Goal: Task Accomplishment & Management: Manage account settings

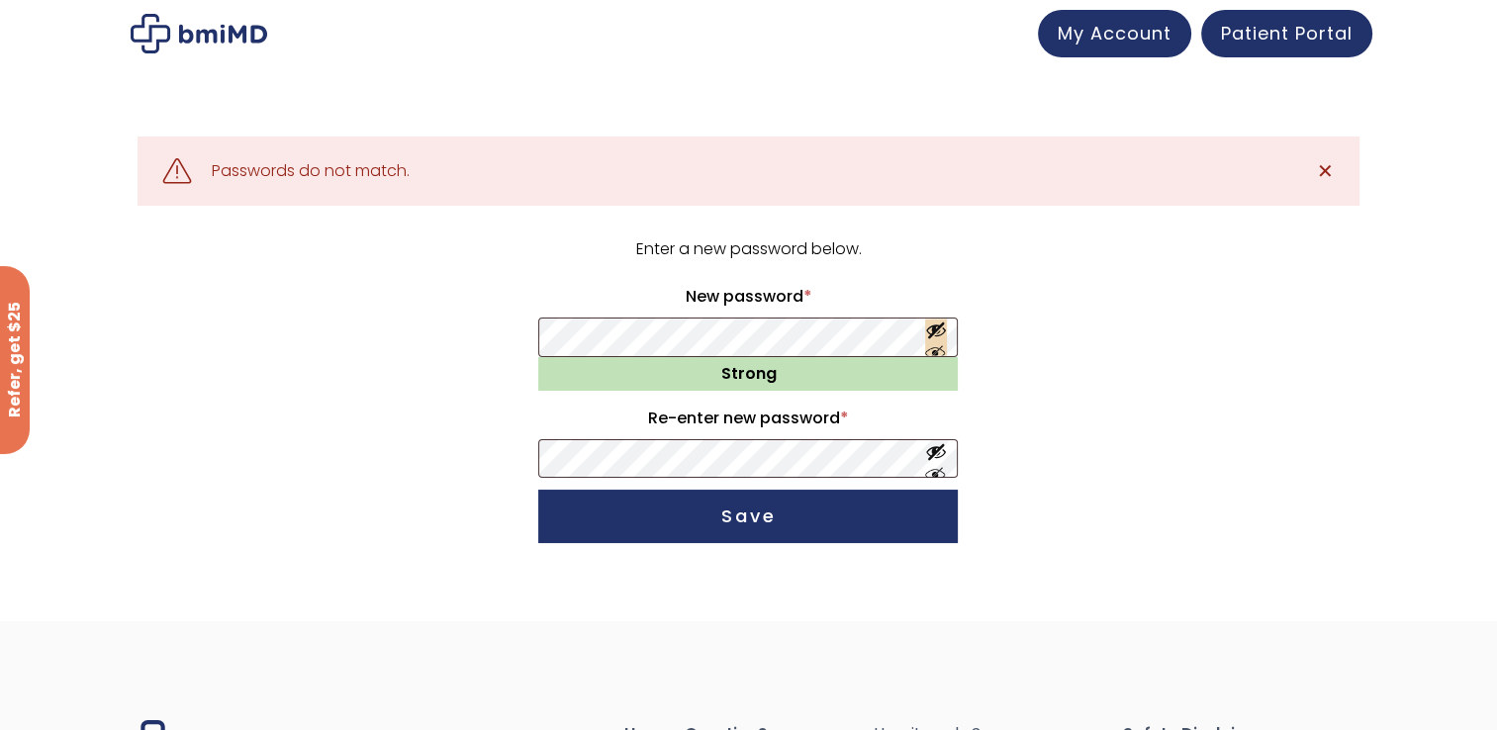
click at [934, 348] on button "Show password" at bounding box center [936, 337] width 22 height 37
click at [931, 473] on button "Show password" at bounding box center [936, 458] width 22 height 37
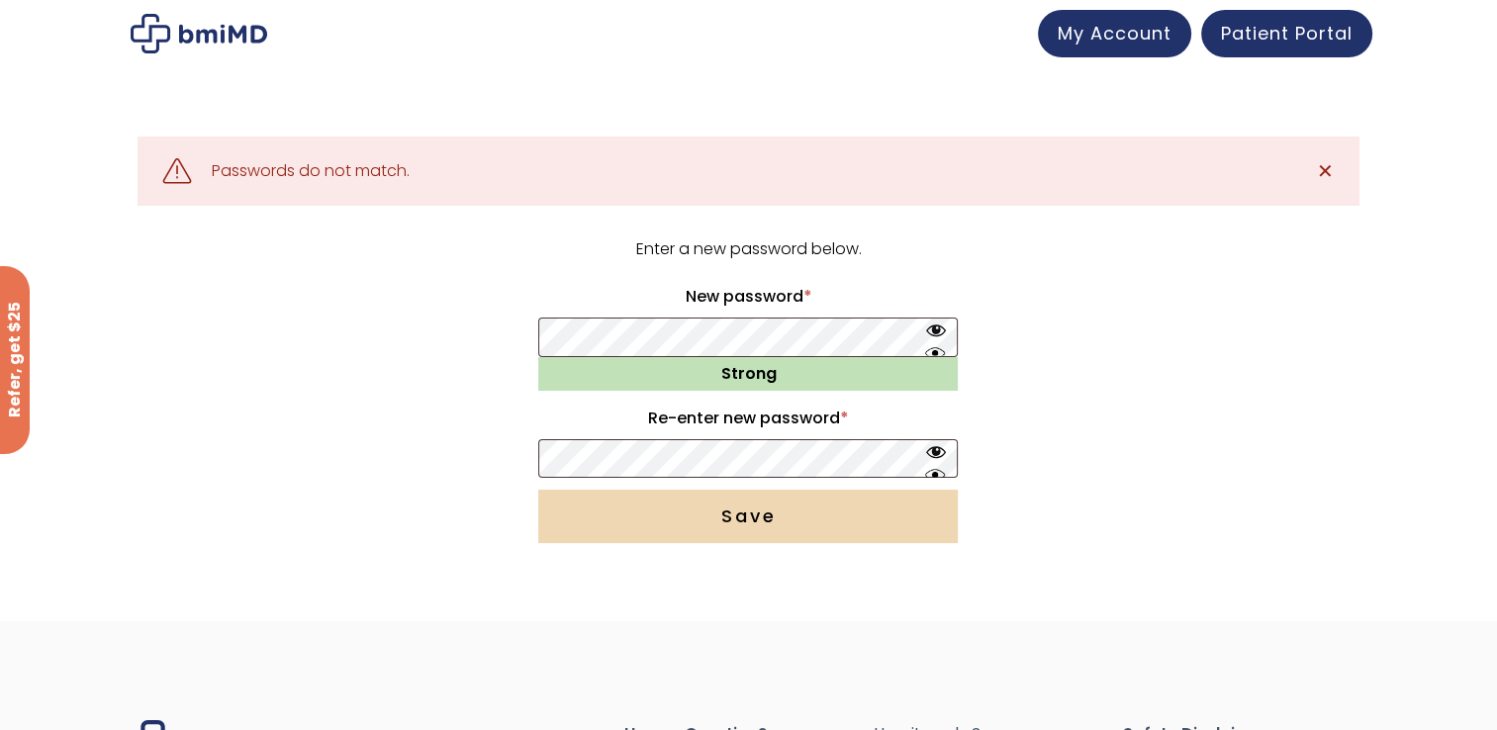
click at [811, 510] on button "Save" at bounding box center [747, 516] width 419 height 53
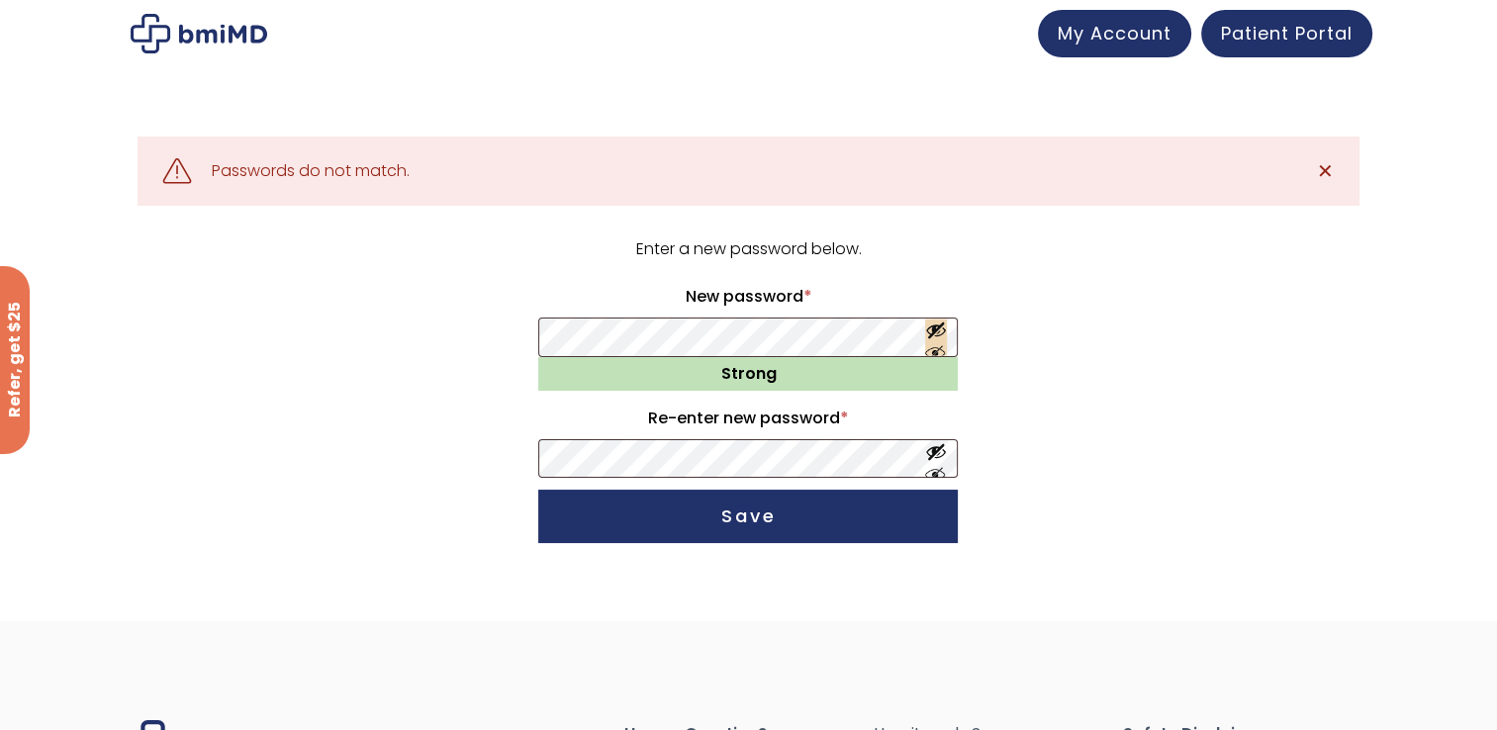
click at [934, 346] on button "Show password" at bounding box center [936, 337] width 22 height 37
click at [941, 471] on button "Show password" at bounding box center [936, 458] width 22 height 37
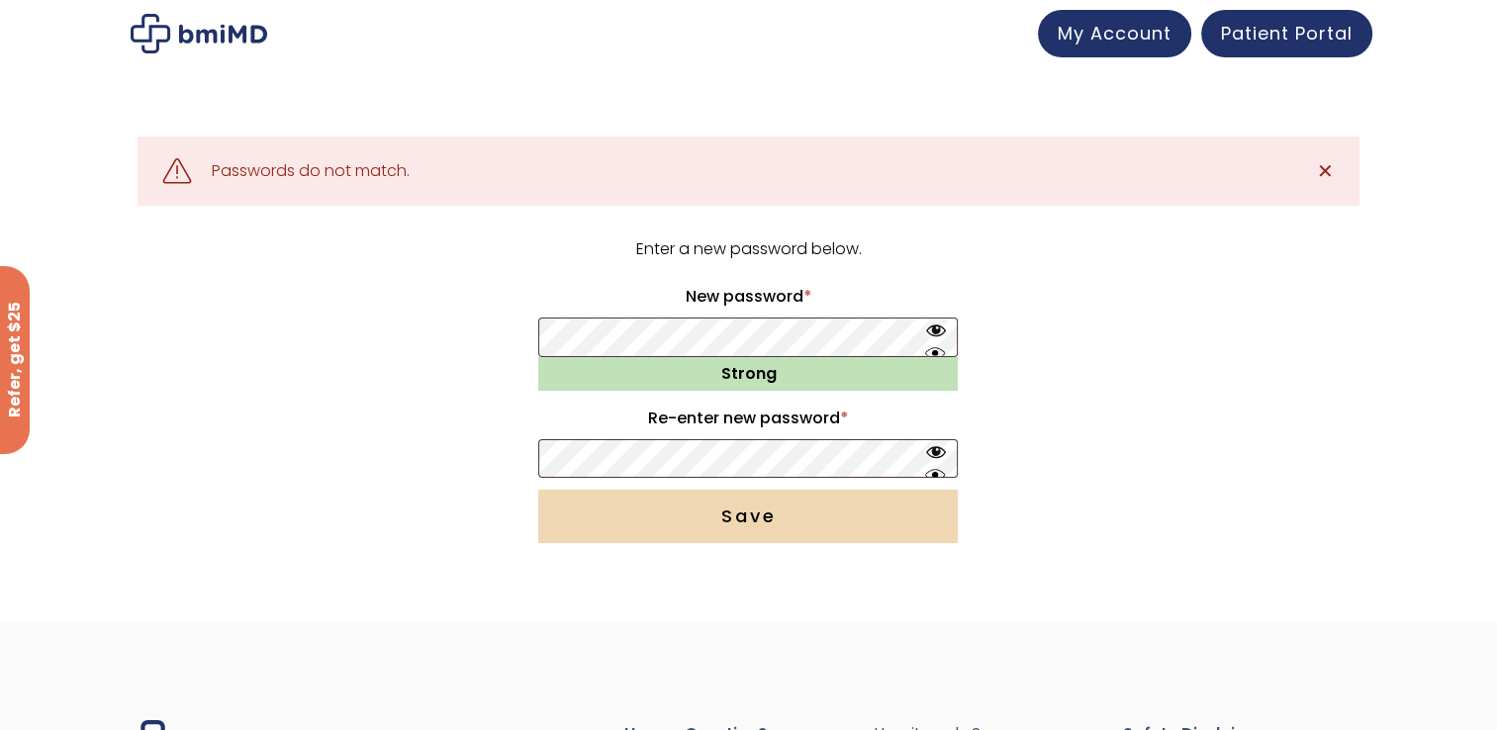
click at [881, 512] on button "Save" at bounding box center [747, 516] width 419 height 53
